Goal: Task Accomplishment & Management: Use online tool/utility

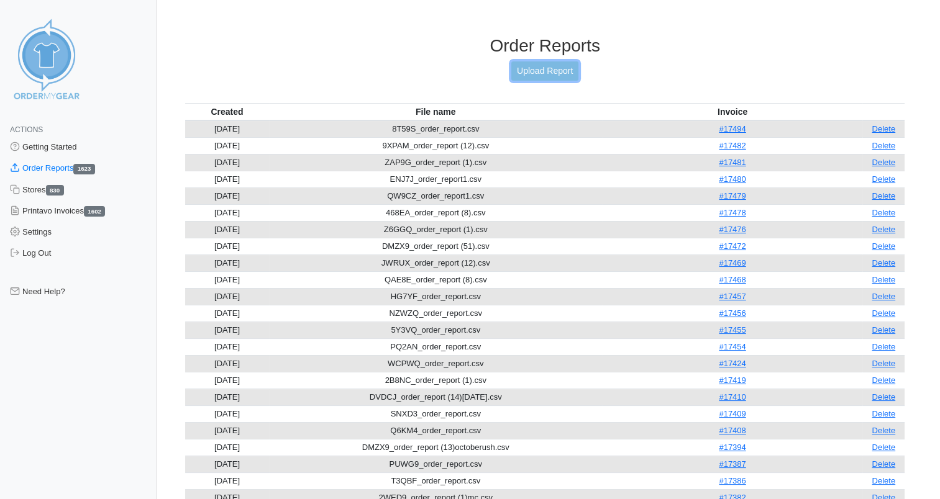
click at [533, 73] on link "Upload Report" at bounding box center [544, 71] width 67 height 19
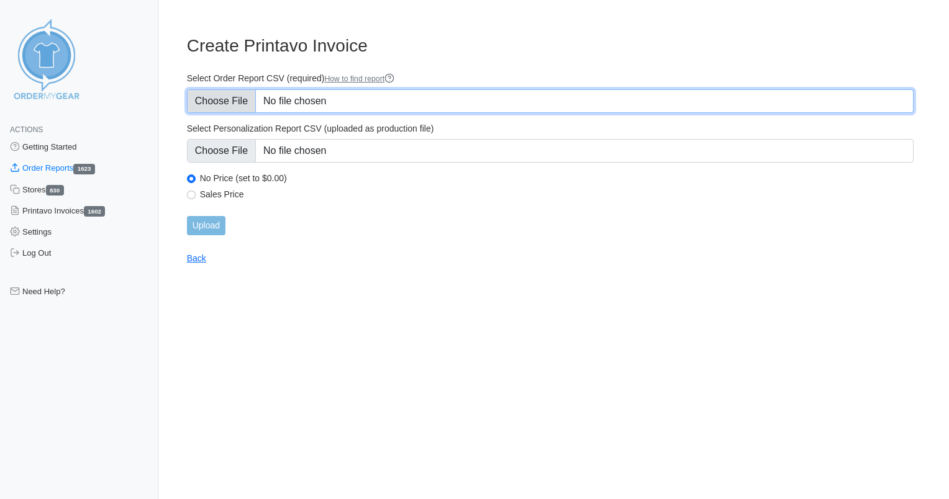
click at [335, 101] on input "Select Order Report CSV (required) How to find report" at bounding box center [550, 101] width 727 height 24
type input "C:\fakepath\U5GFU_order_report (5).csv"
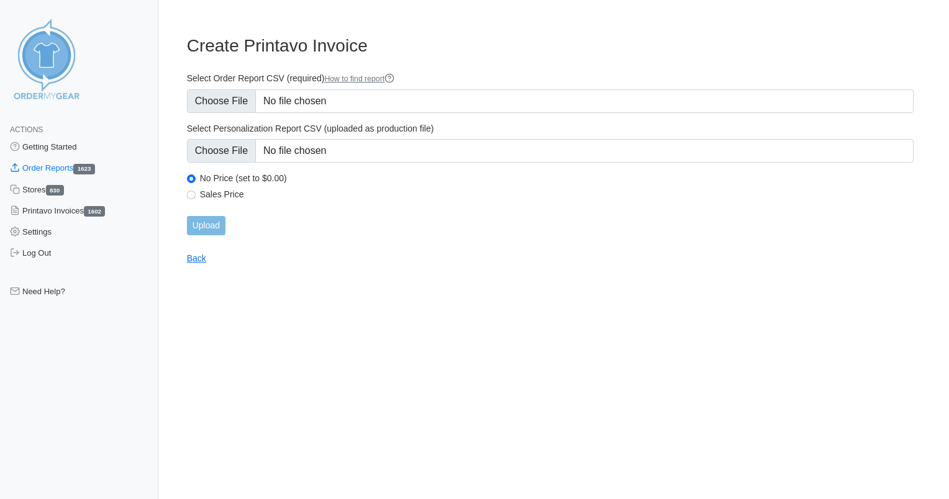
click at [221, 199] on div "Sales Price" at bounding box center [550, 196] width 727 height 15
click at [227, 191] on label "Sales Price" at bounding box center [557, 194] width 714 height 11
click at [196, 191] on input "Sales Price" at bounding box center [191, 195] width 9 height 9
radio input "true"
click at [214, 226] on input "Upload" at bounding box center [206, 225] width 39 height 19
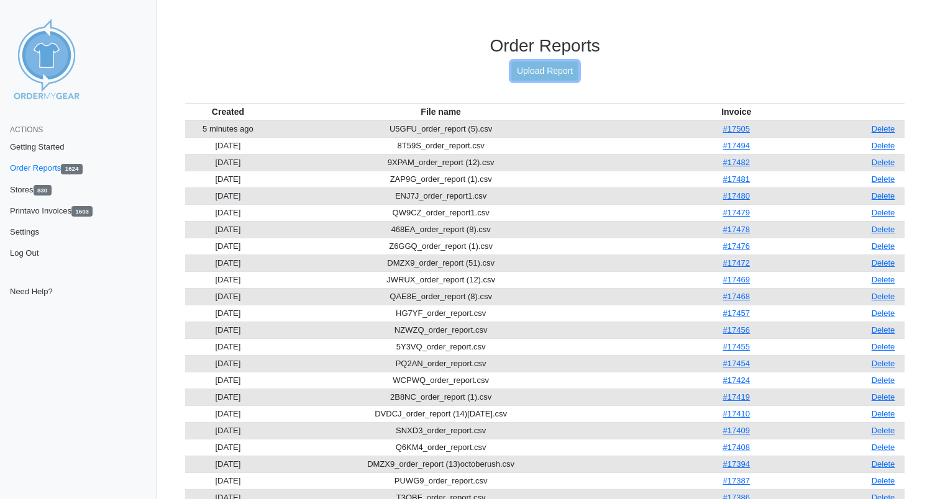
click at [558, 70] on link "Upload Report" at bounding box center [544, 71] width 67 height 19
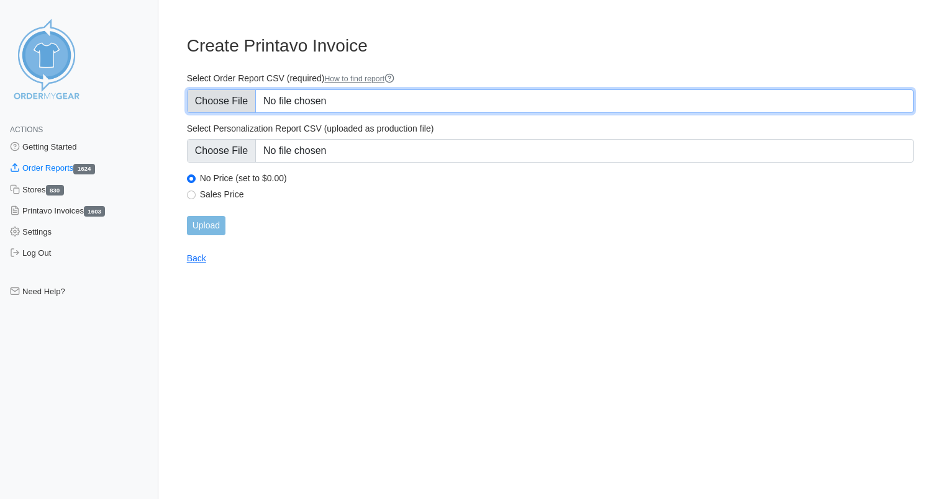
click at [316, 99] on input "Select Order Report CSV (required) How to find report" at bounding box center [550, 101] width 727 height 24
type input "C:\fakepath\HN2ZP_order_report.csv"
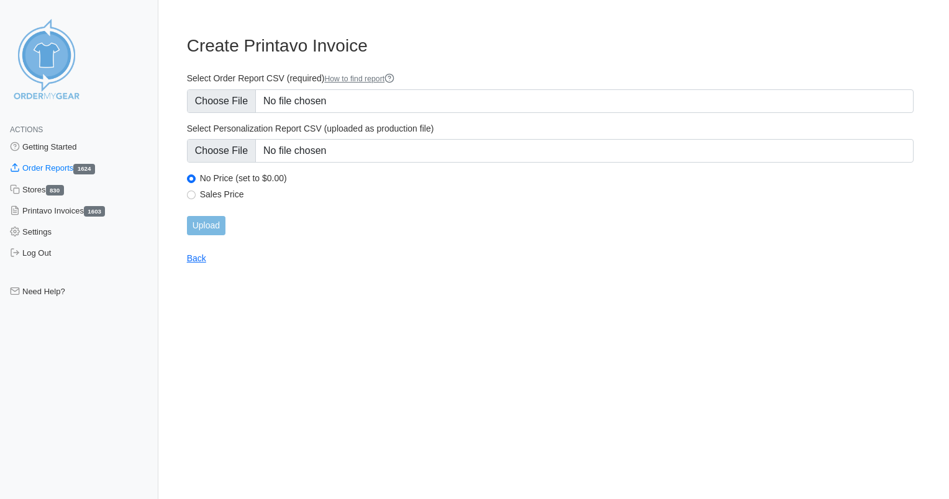
click at [207, 195] on label "Sales Price" at bounding box center [557, 194] width 714 height 11
click at [196, 195] on input "Sales Price" at bounding box center [191, 195] width 9 height 9
radio input "true"
click at [209, 221] on input "Upload" at bounding box center [206, 225] width 39 height 19
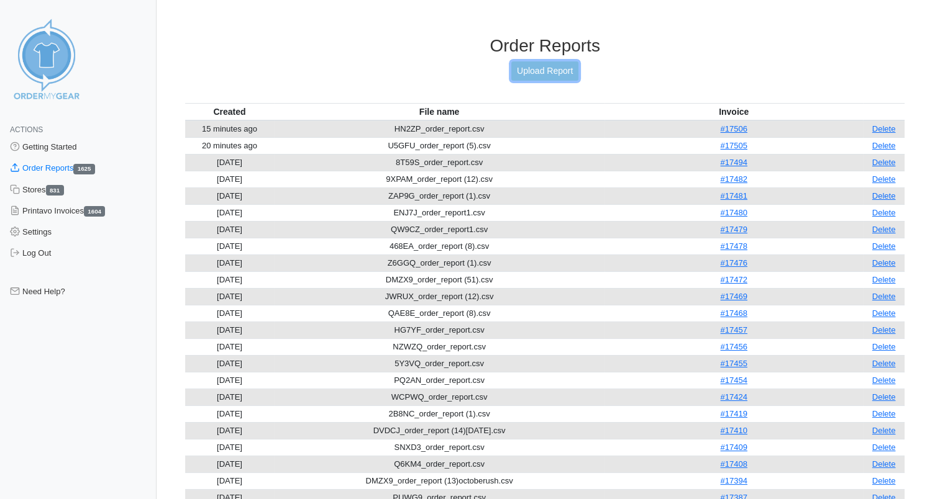
click at [557, 70] on link "Upload Report" at bounding box center [544, 71] width 67 height 19
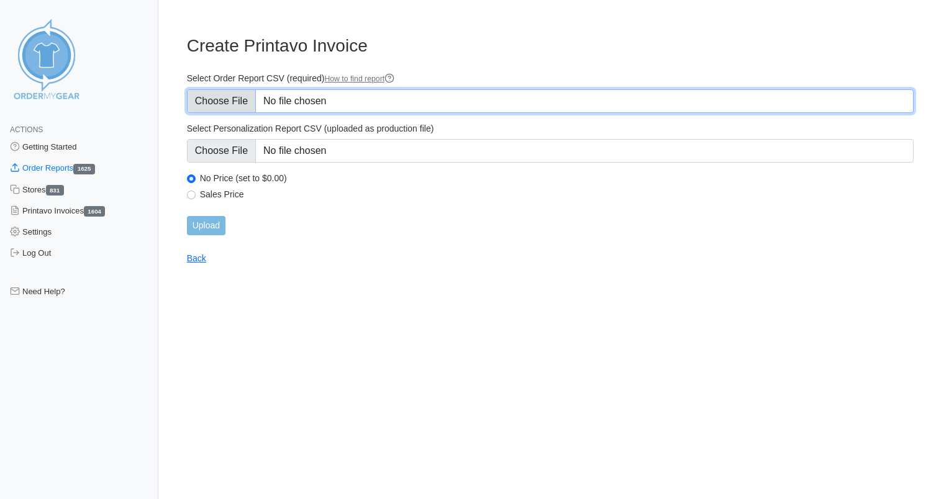
click at [306, 106] on input "Select Order Report CSV (required) How to find report" at bounding box center [550, 101] width 727 height 24
type input "C:\fakepath\AMPPX_order_report.csv"
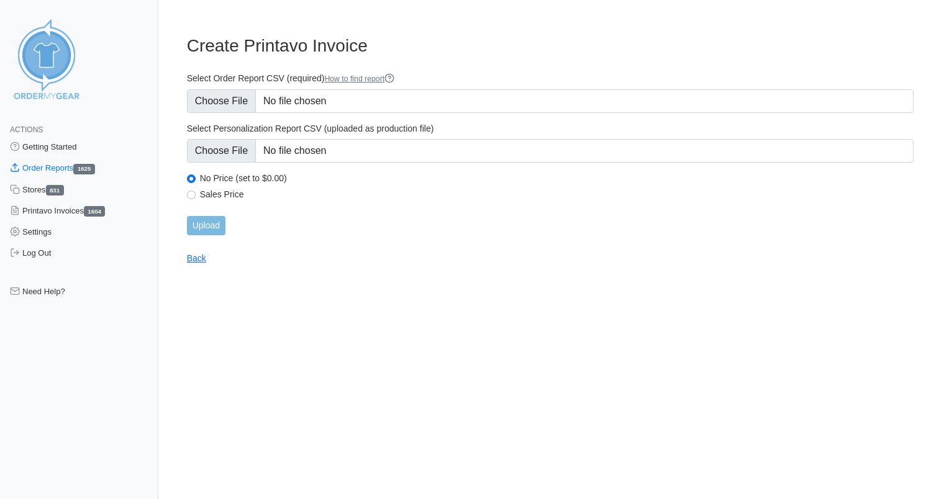
click at [240, 194] on label "Sales Price" at bounding box center [557, 194] width 714 height 11
click at [196, 194] on input "Sales Price" at bounding box center [191, 195] width 9 height 9
radio input "true"
click at [214, 226] on input "Upload" at bounding box center [206, 225] width 39 height 19
